Goal: Information Seeking & Learning: Learn about a topic

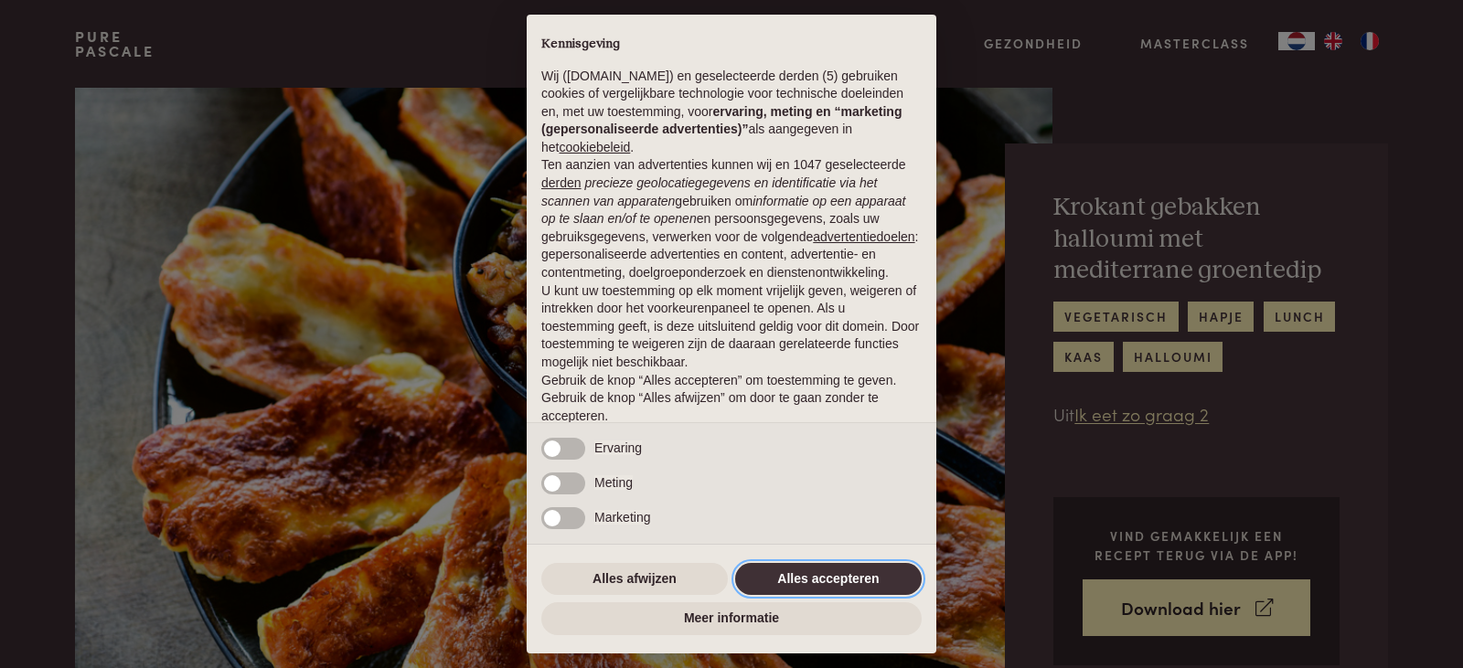
click at [825, 584] on button "Alles accepteren" at bounding box center [828, 579] width 186 height 33
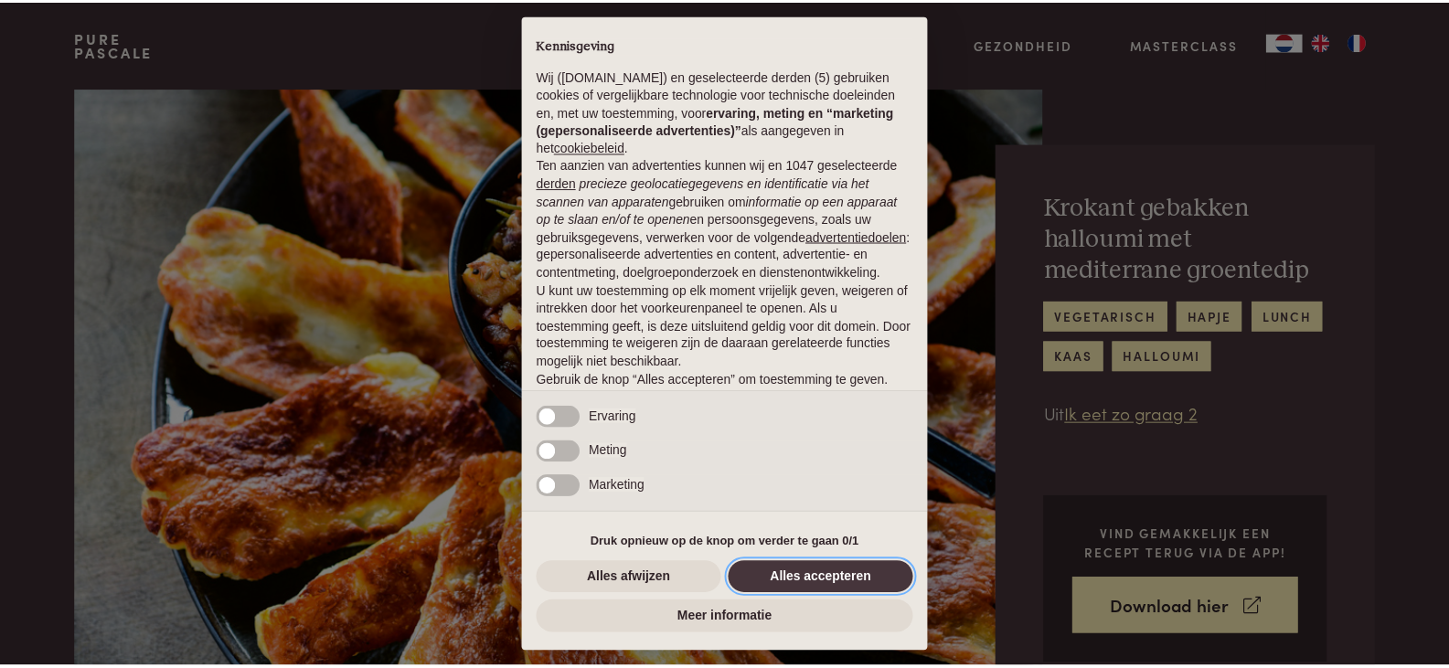
scroll to position [67, 0]
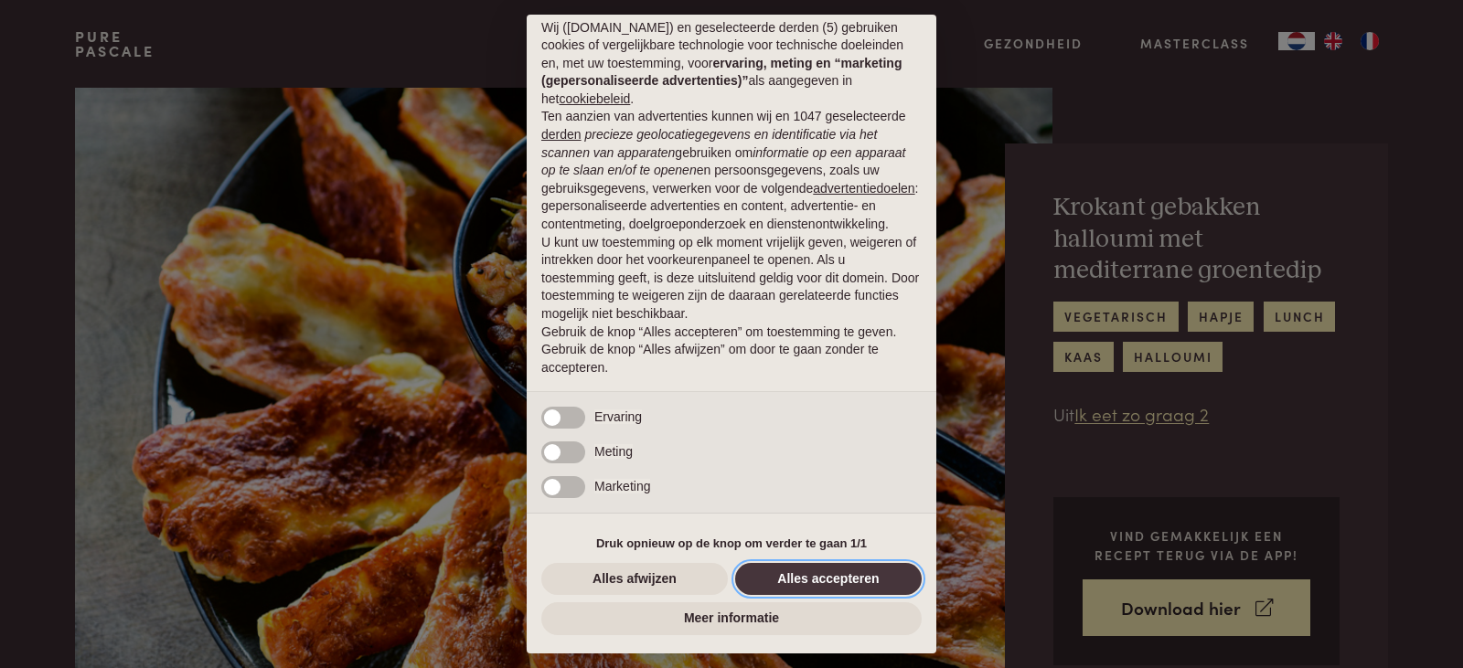
click at [825, 580] on button "Alles accepteren" at bounding box center [828, 579] width 186 height 33
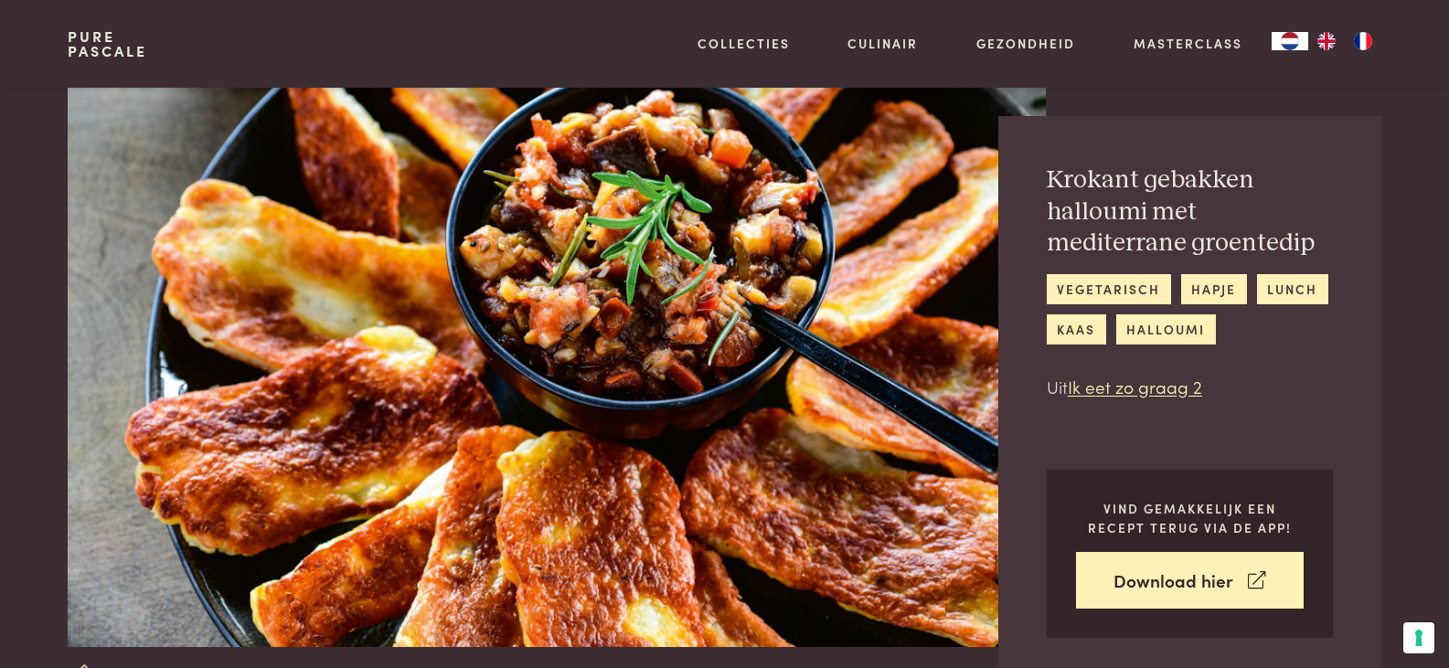
scroll to position [0, 0]
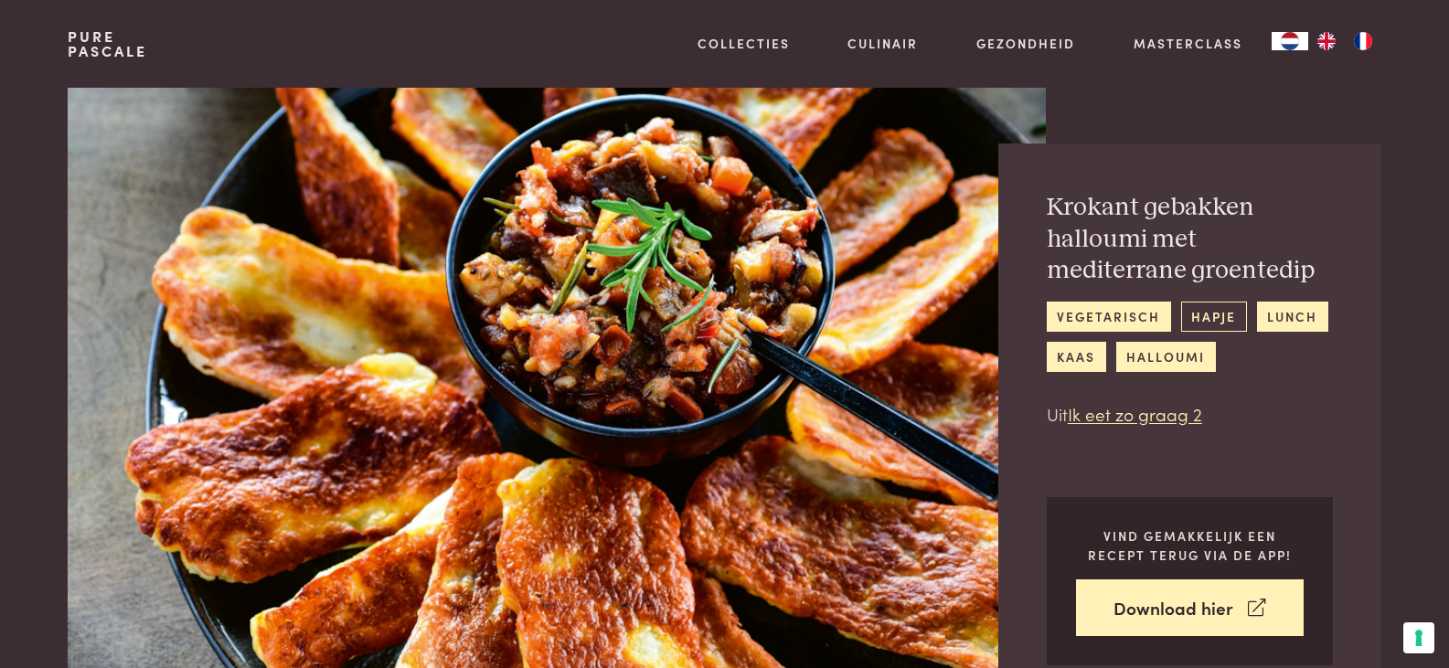
click at [1217, 318] on link "hapje" at bounding box center [1214, 317] width 66 height 30
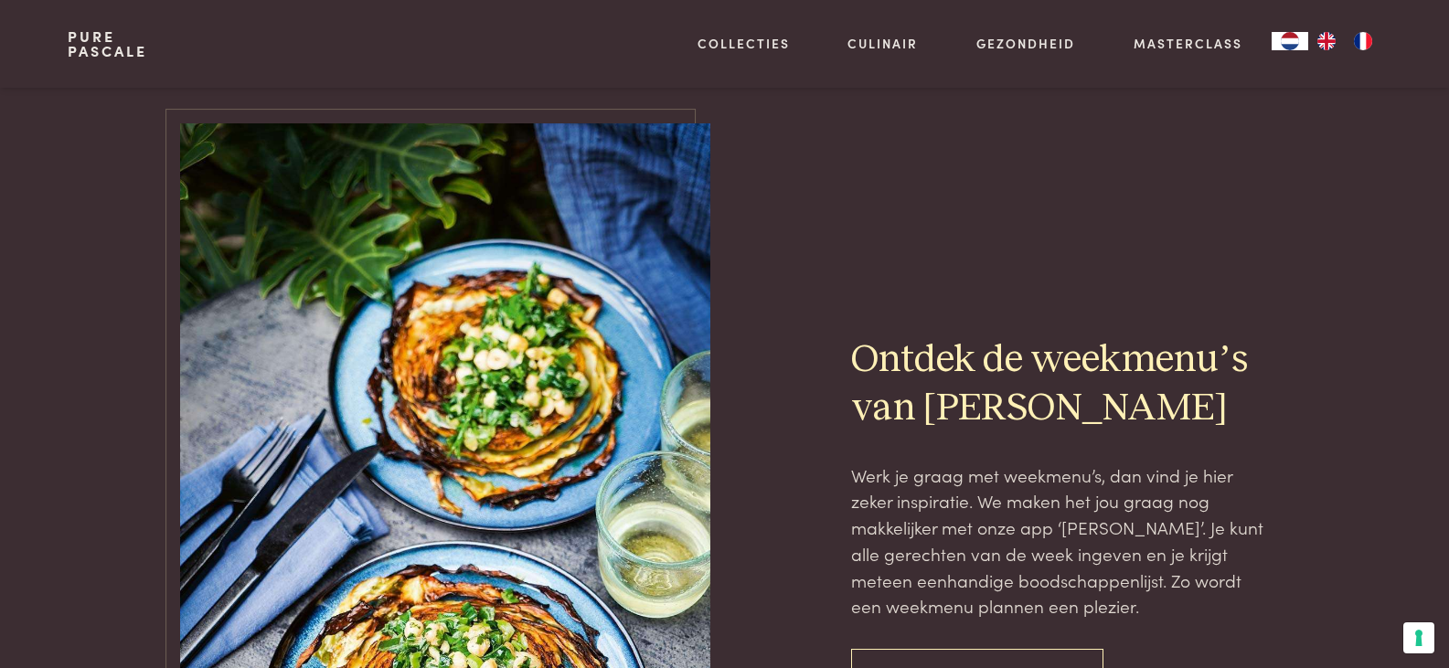
scroll to position [2011, 0]
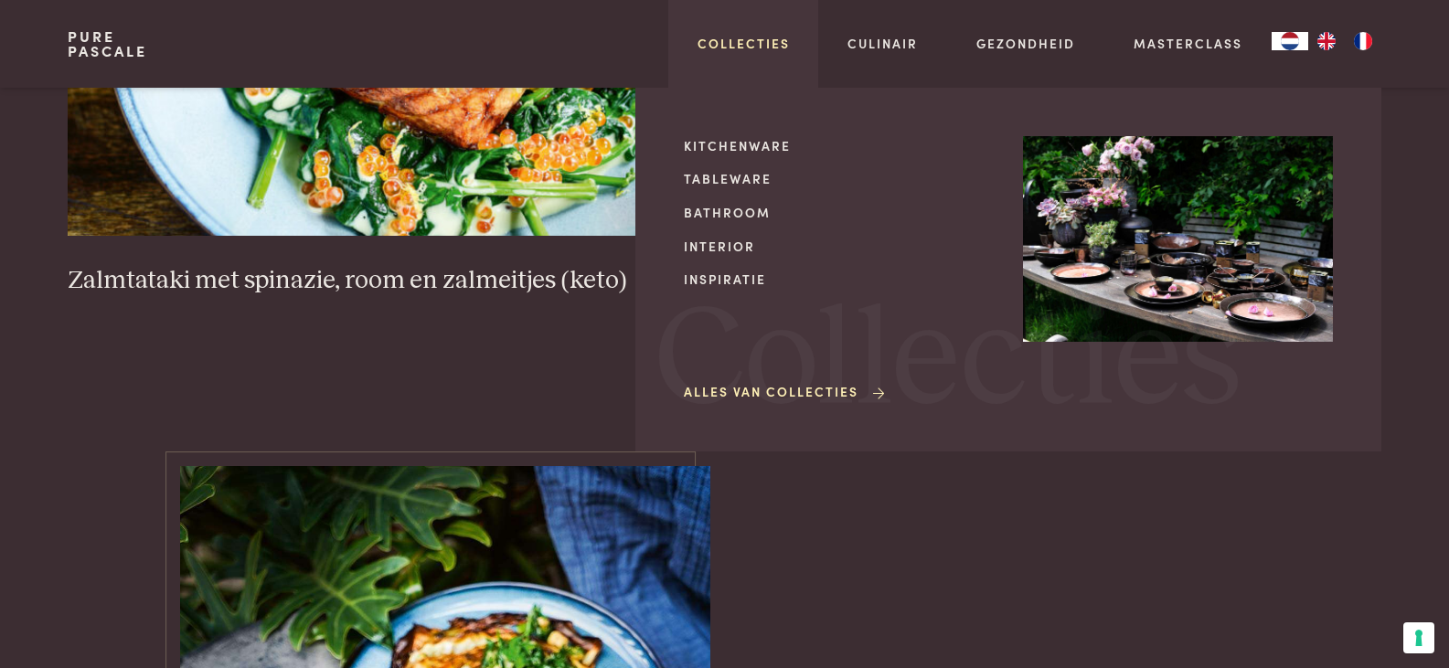
click at [751, 44] on link "Collecties" at bounding box center [744, 43] width 92 height 19
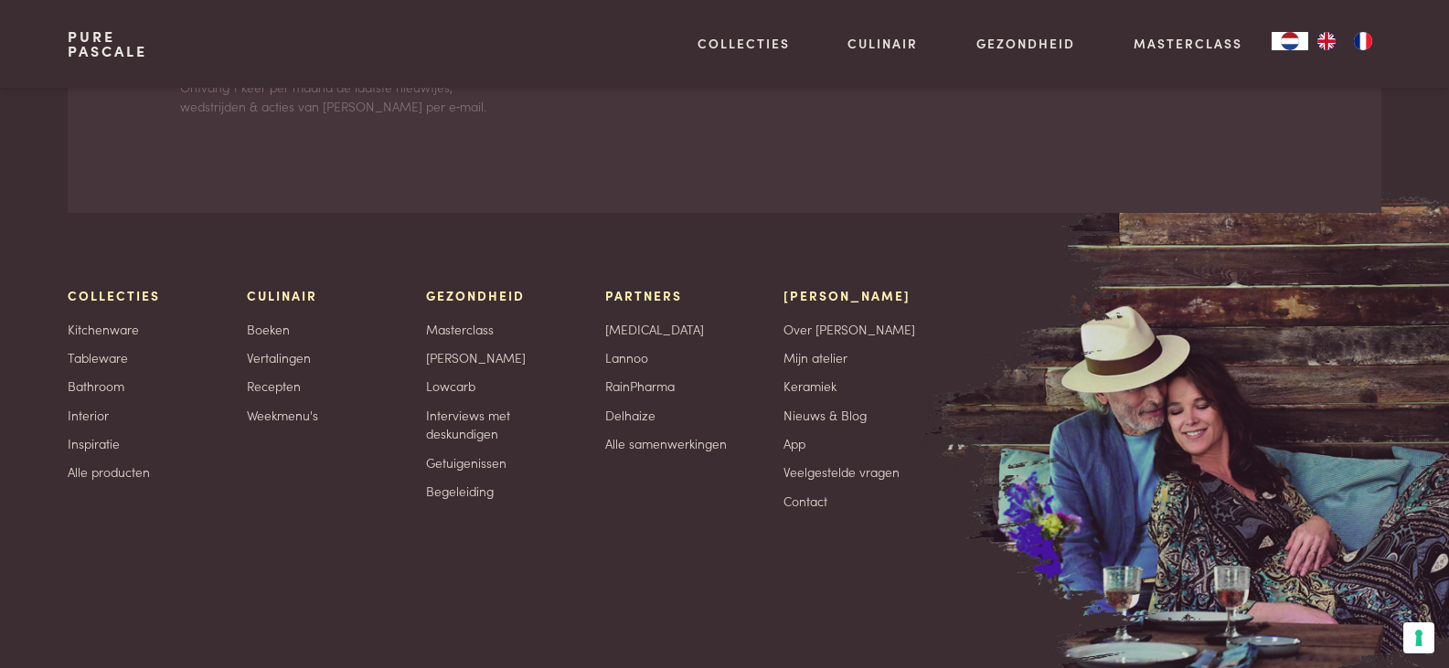
scroll to position [3108, 0]
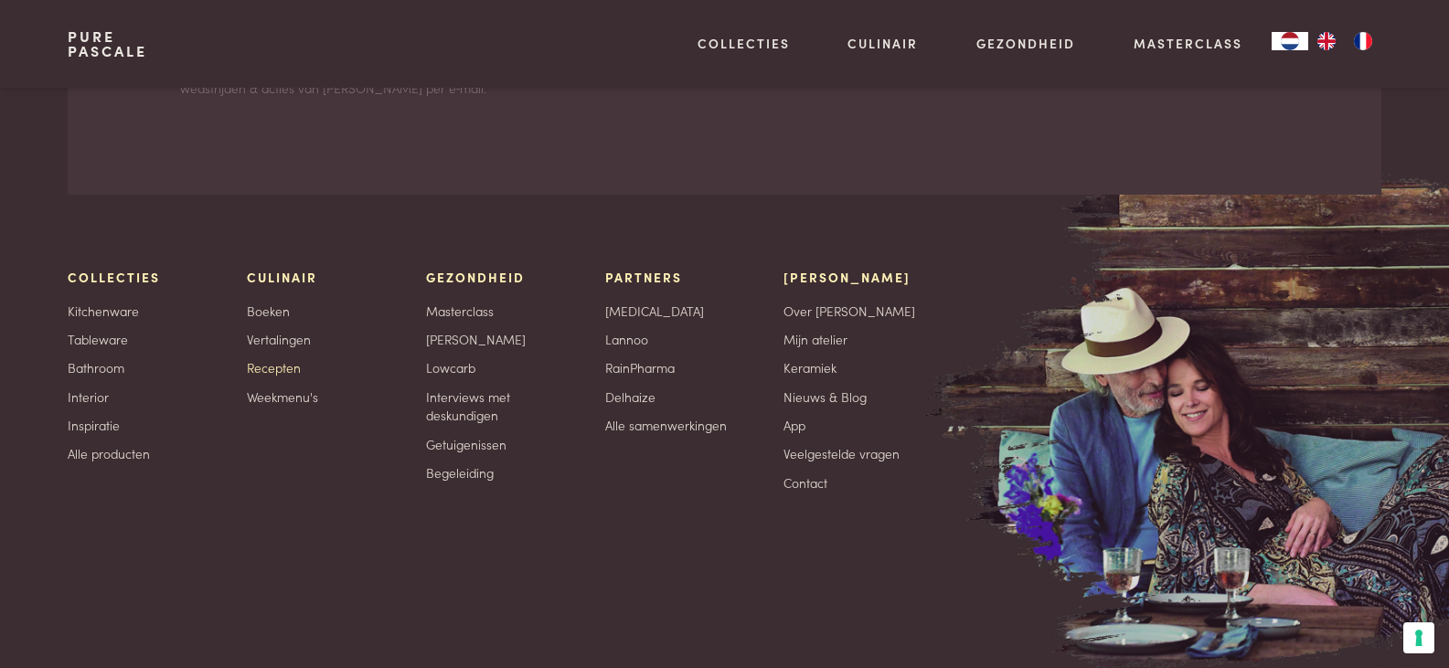
click at [275, 362] on link "Recepten" at bounding box center [274, 367] width 54 height 19
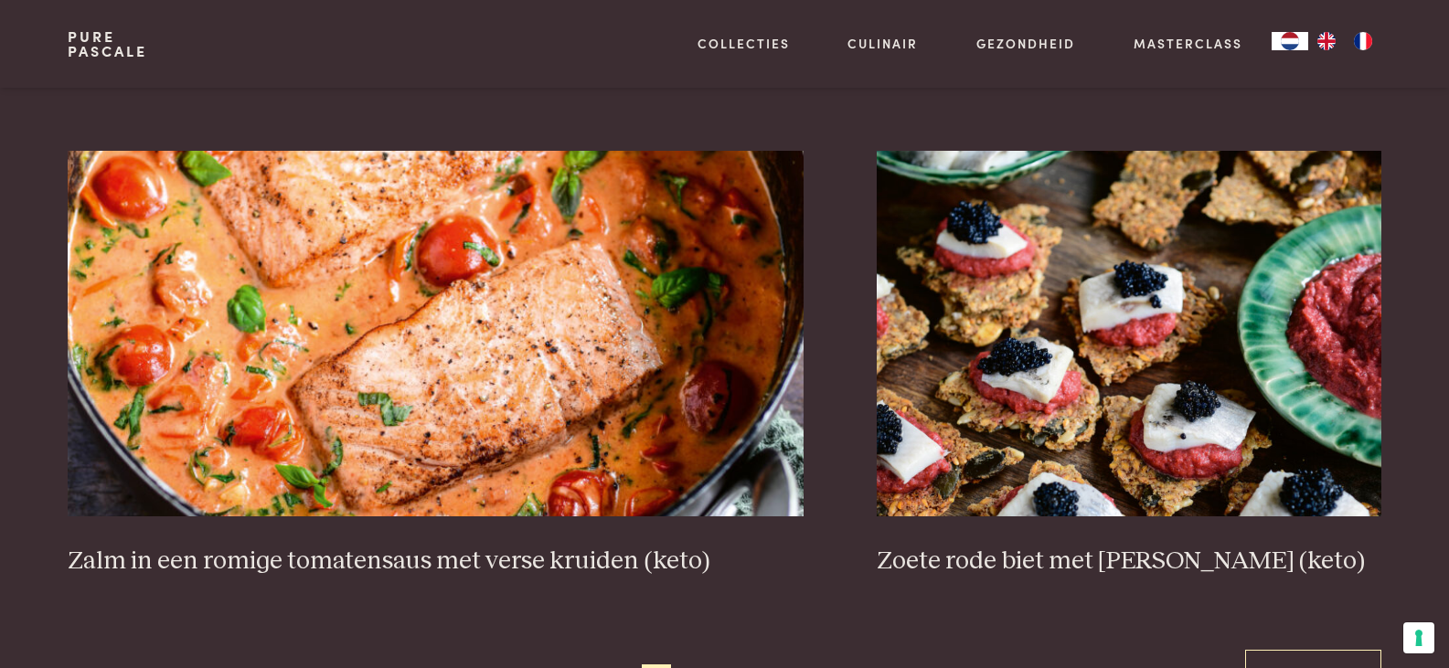
scroll to position [3291, 0]
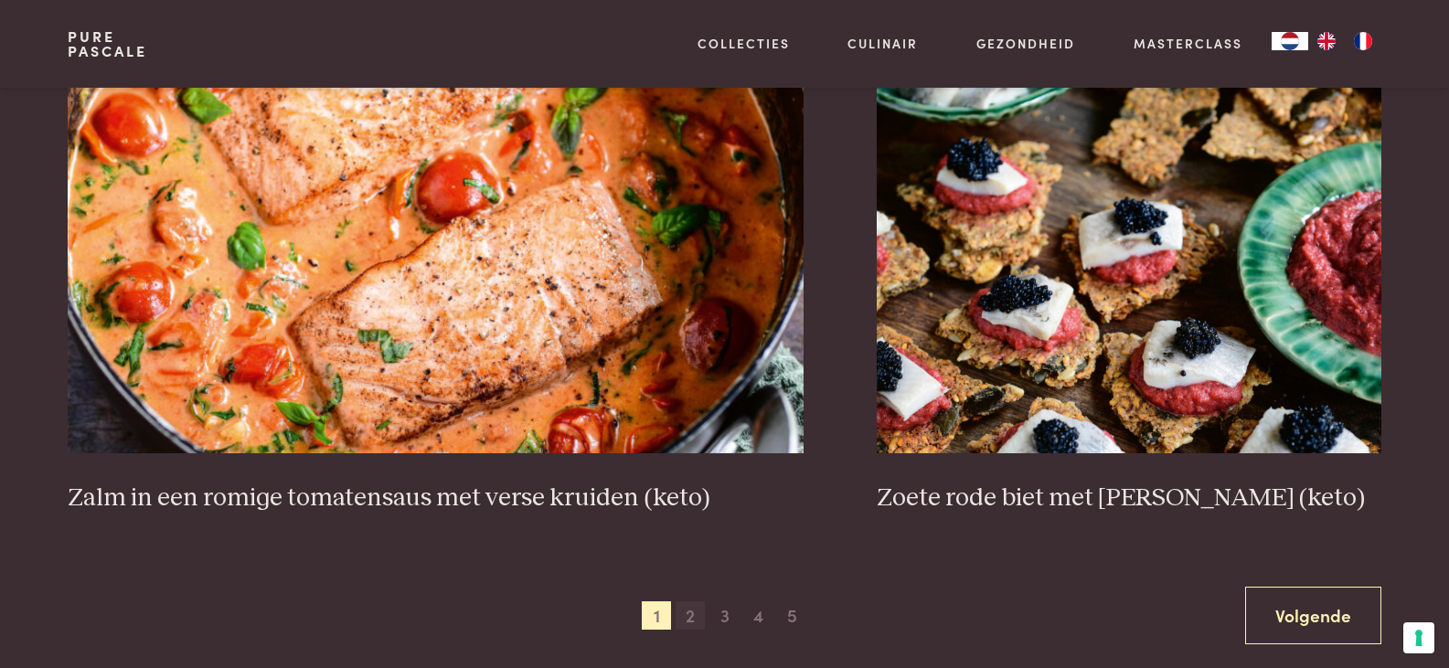
click at [688, 617] on span "2" at bounding box center [690, 616] width 29 height 29
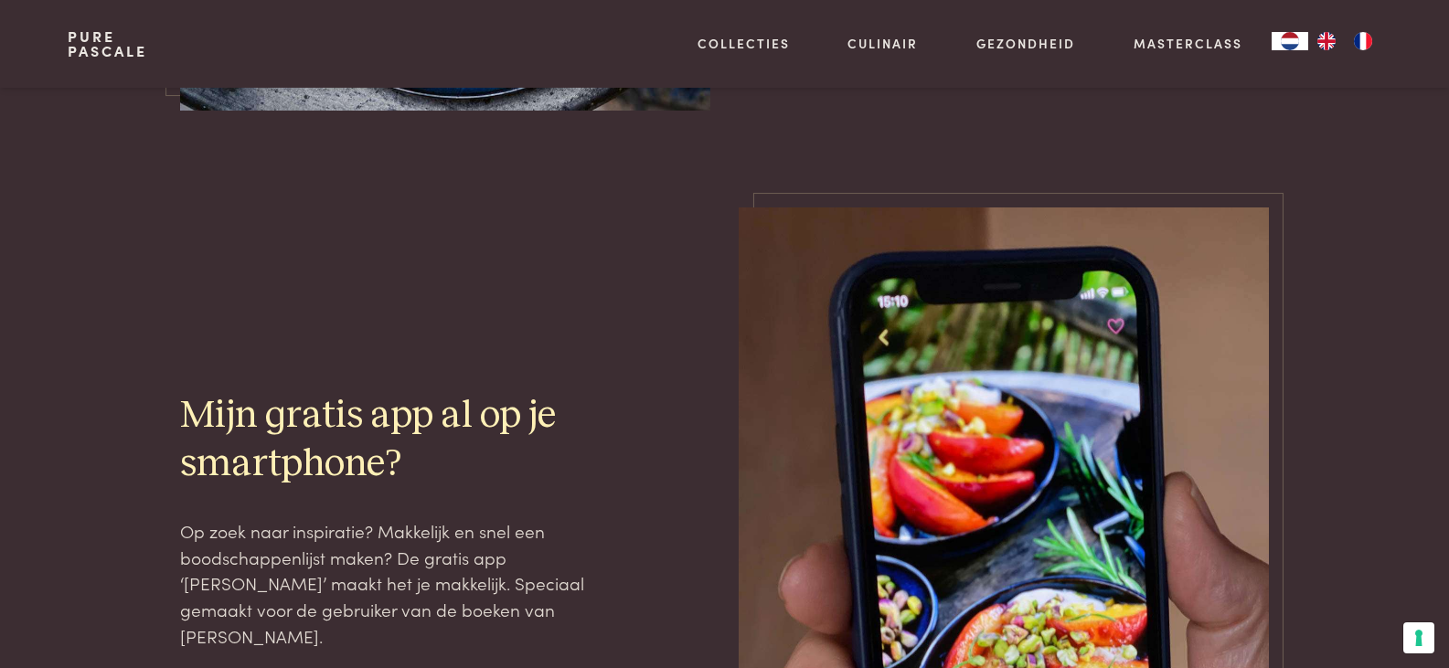
scroll to position [4716, 0]
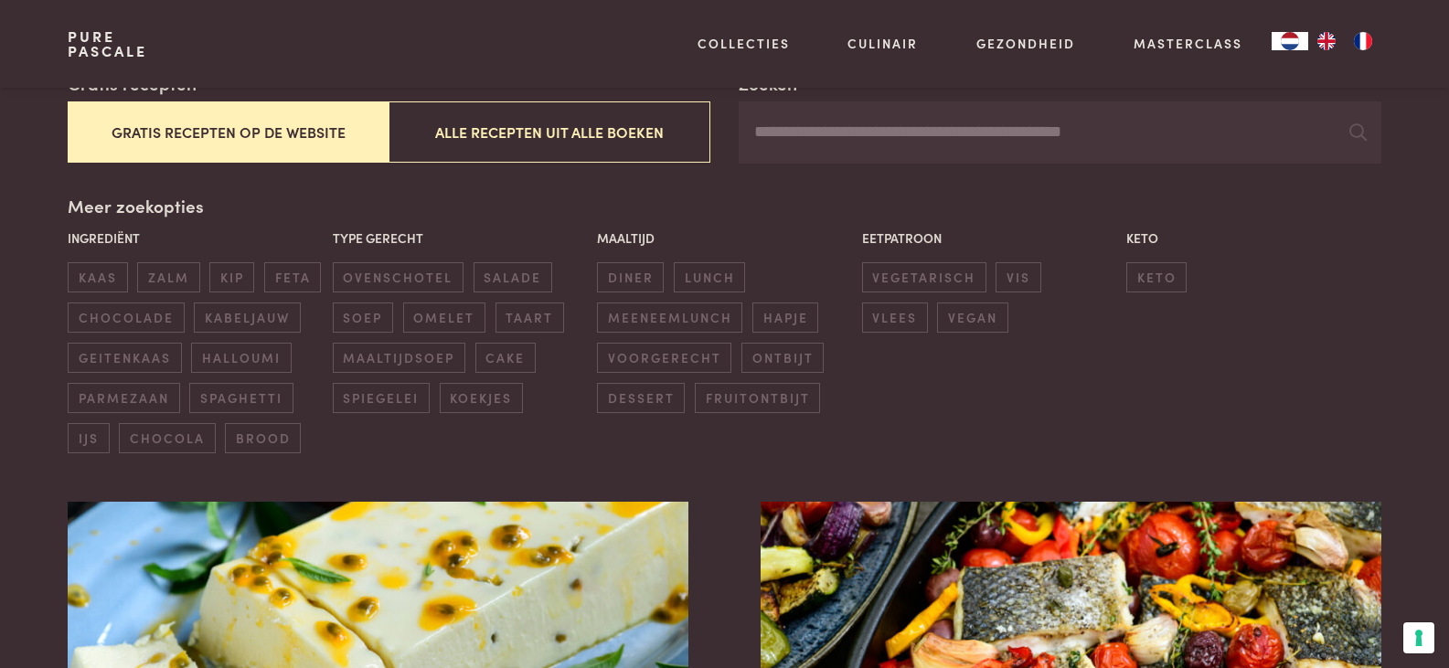
scroll to position [337, 0]
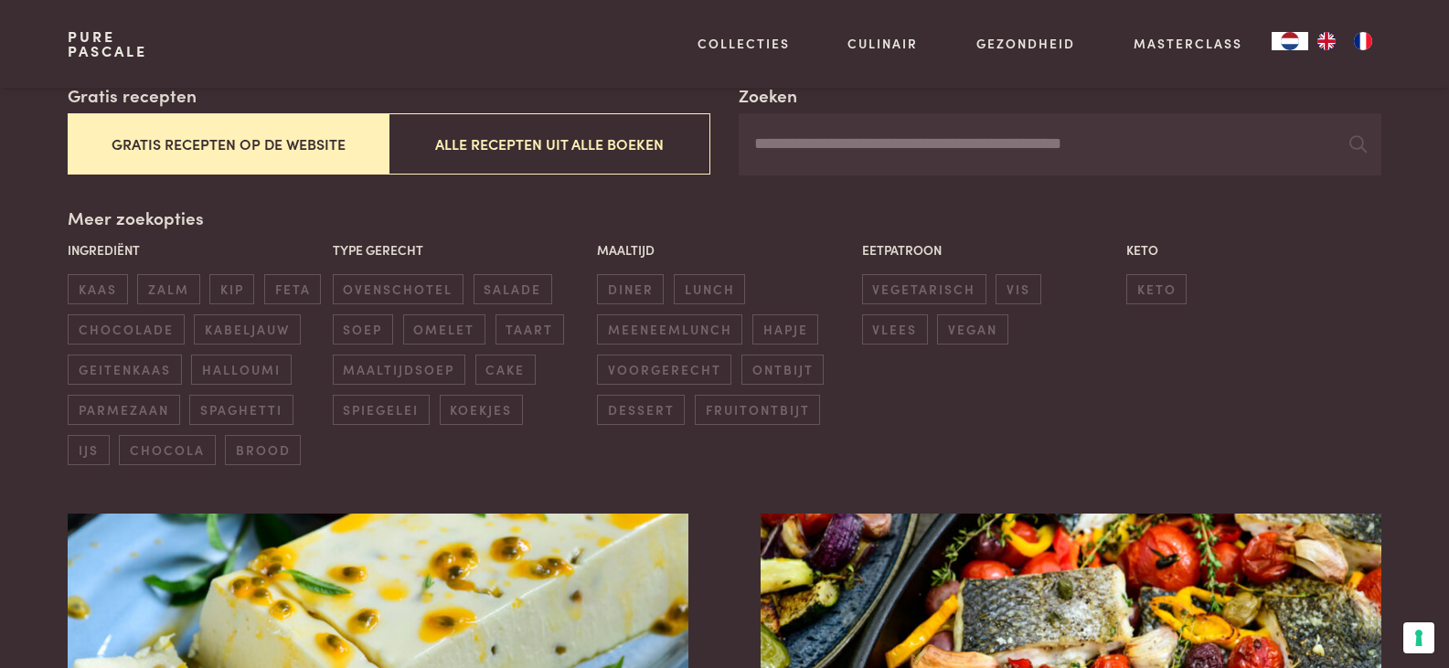
click at [294, 143] on button "Gratis recepten op de website" at bounding box center [228, 143] width 321 height 61
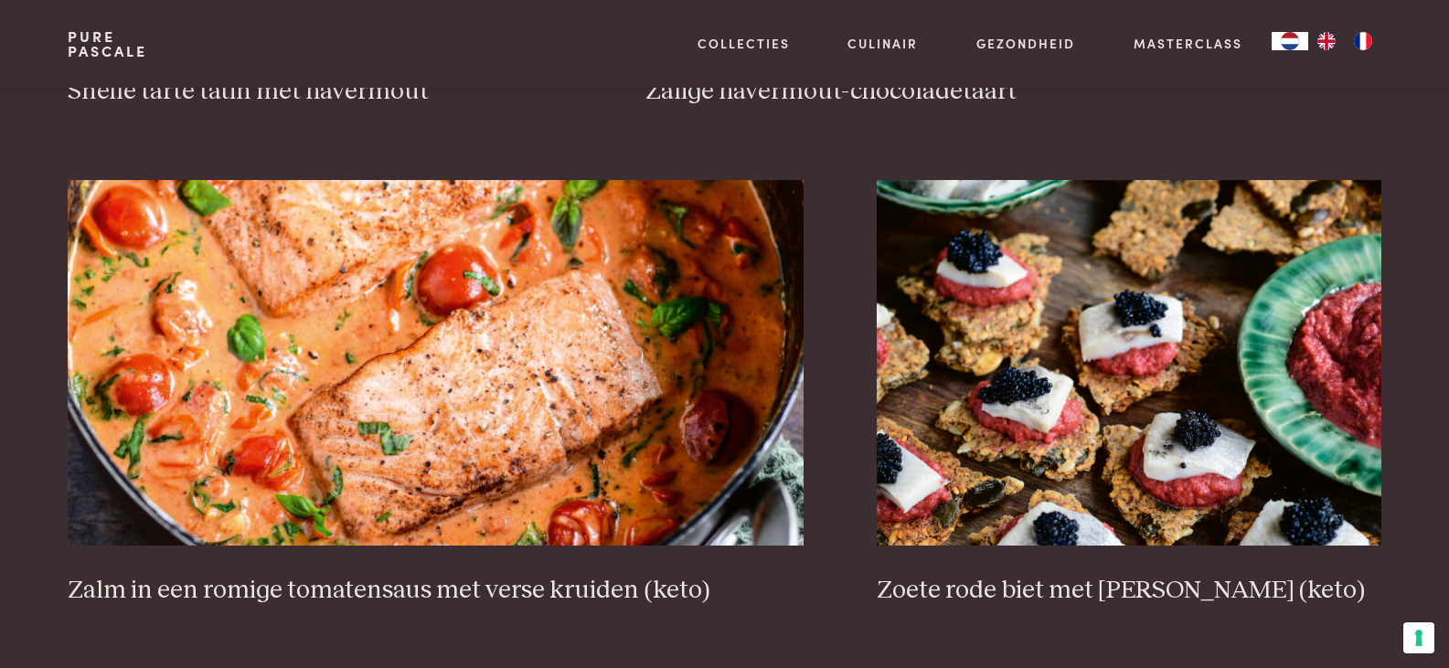
scroll to position [3253, 0]
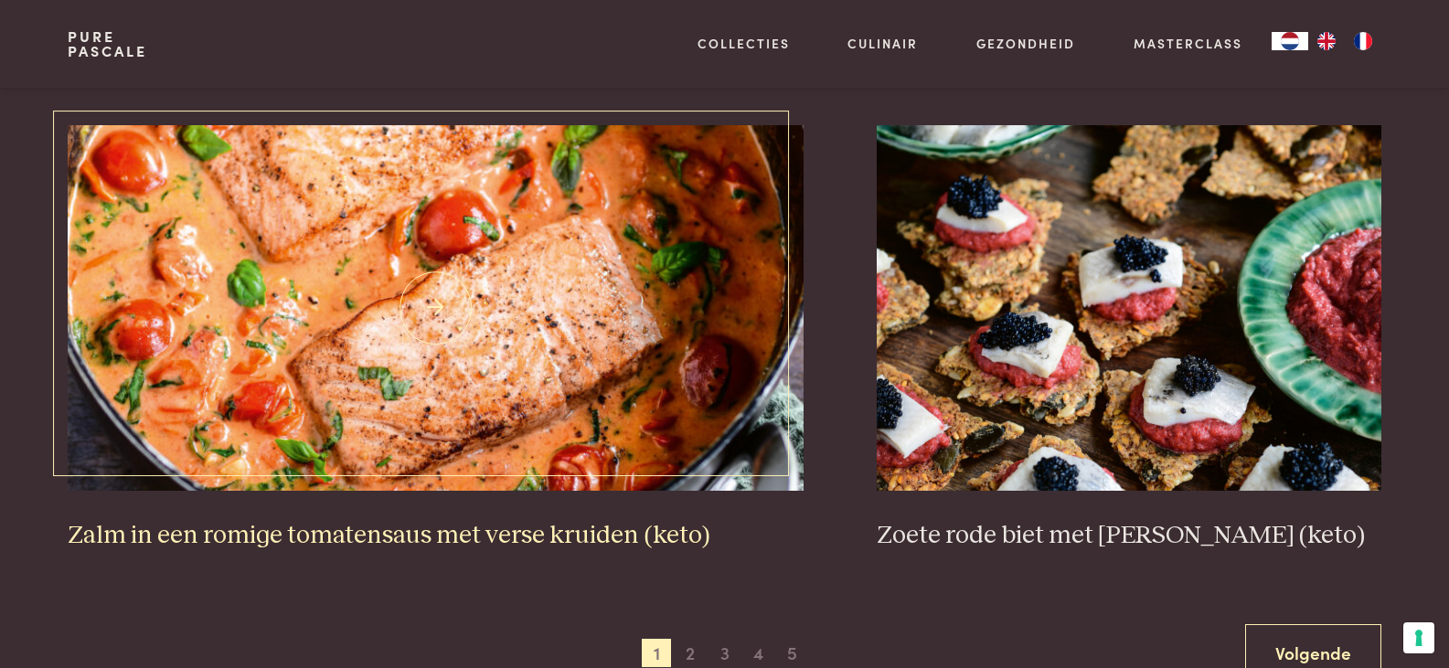
click at [559, 314] on img at bounding box center [436, 308] width 736 height 366
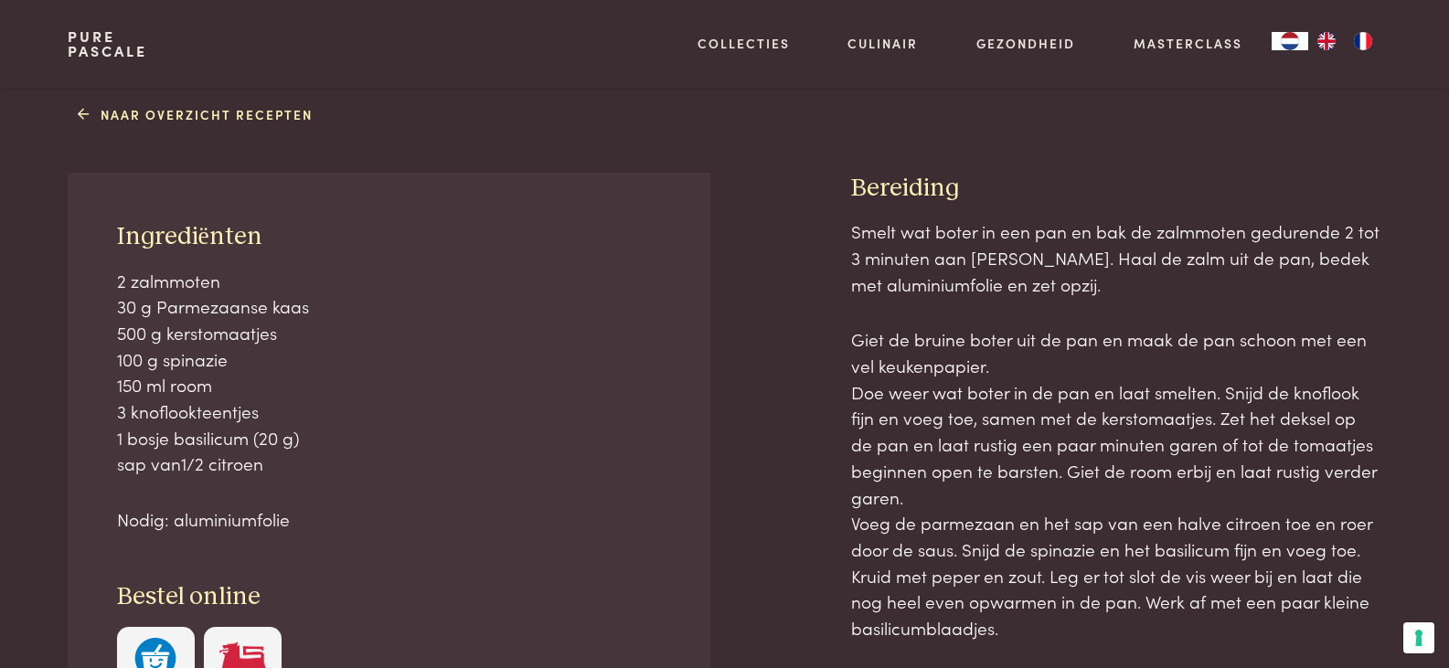
scroll to position [731, 0]
